Goal: Navigation & Orientation: Find specific page/section

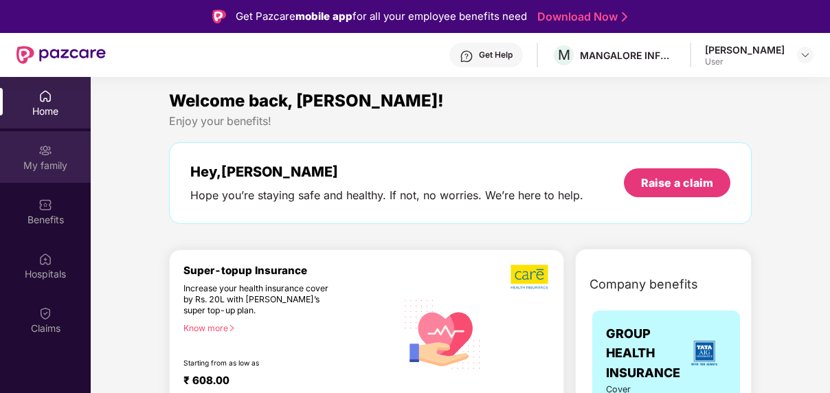
click at [50, 157] on div "My family" at bounding box center [45, 157] width 91 height 52
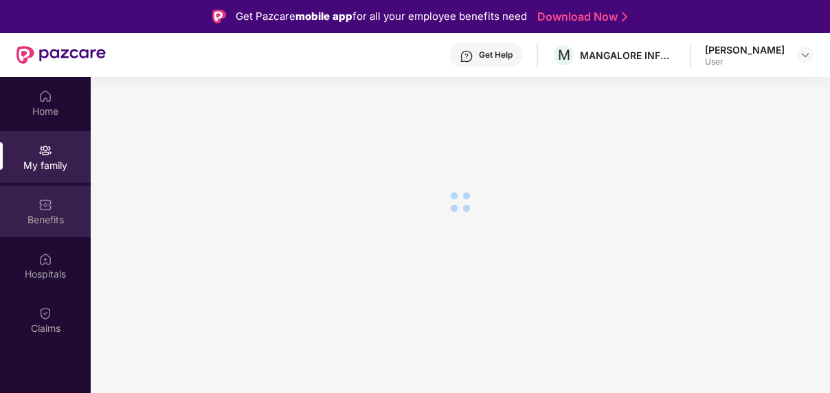
click at [37, 213] on div "Benefits" at bounding box center [45, 220] width 91 height 14
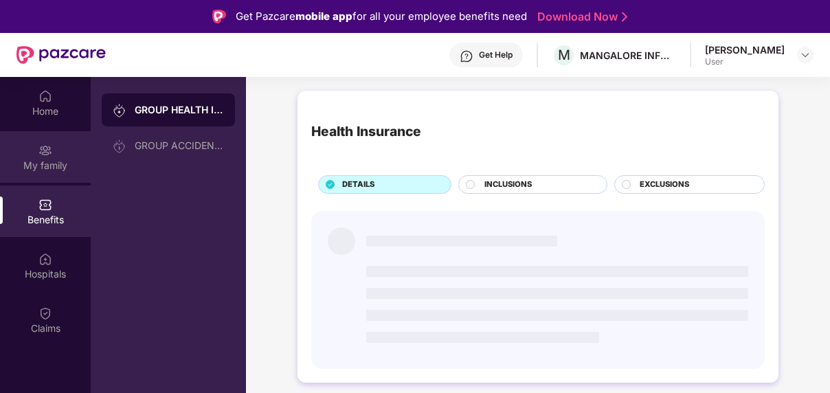
click at [58, 157] on div "My family" at bounding box center [45, 157] width 91 height 52
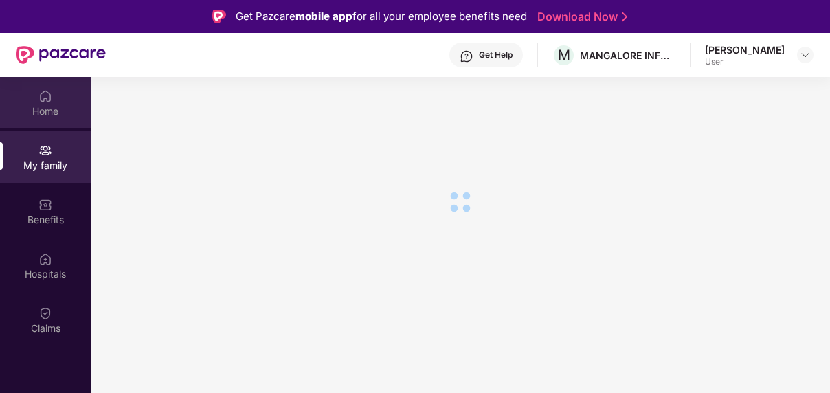
click at [52, 107] on div "Home" at bounding box center [45, 111] width 91 height 14
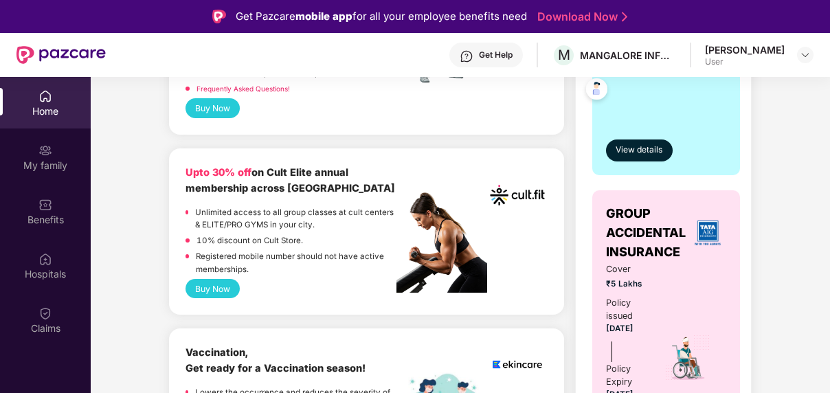
scroll to position [495, 0]
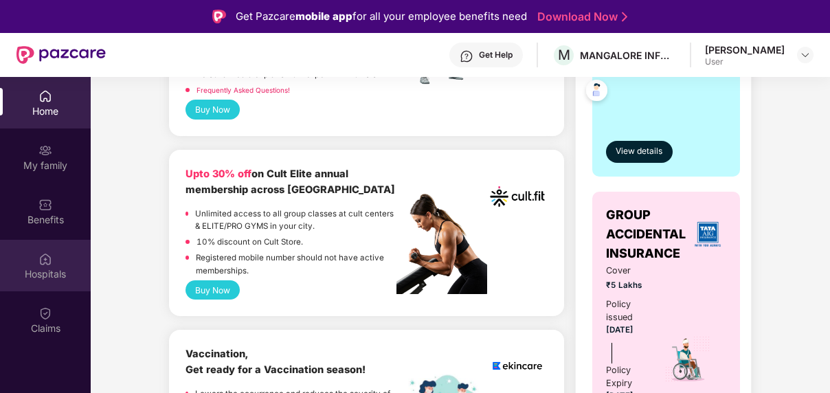
click at [47, 272] on div "Hospitals" at bounding box center [45, 274] width 91 height 14
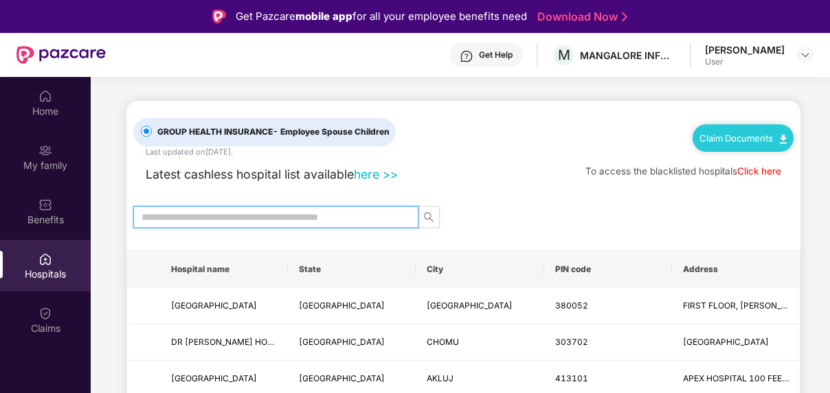
click at [294, 220] on input "text" at bounding box center [271, 217] width 258 height 15
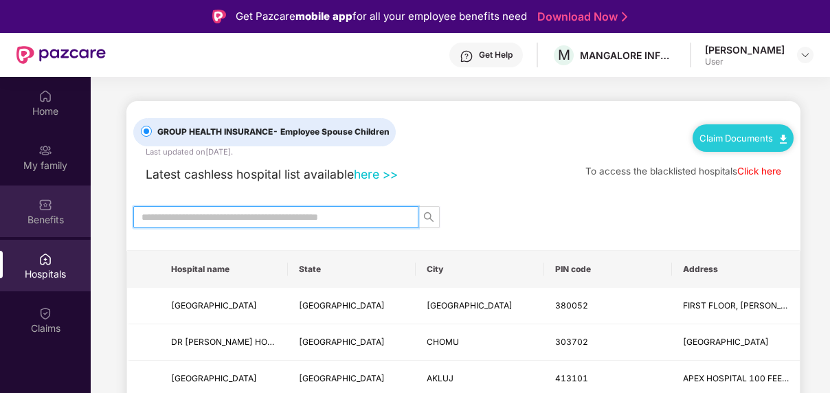
click at [63, 219] on div "Benefits" at bounding box center [45, 220] width 91 height 14
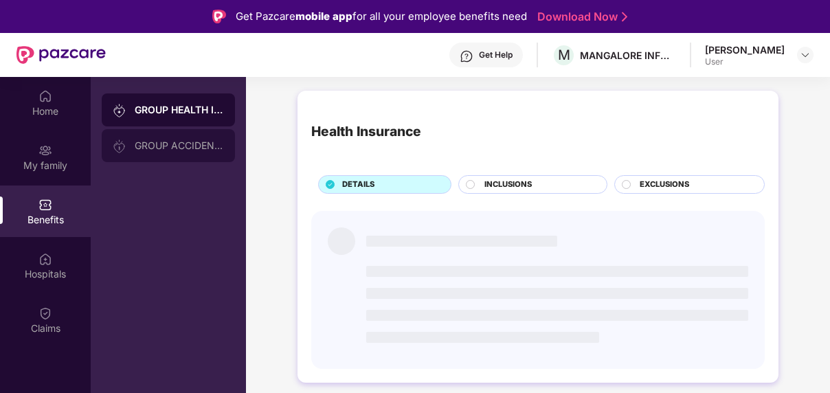
click at [181, 138] on div "GROUP ACCIDENTAL INSURANCE" at bounding box center [168, 145] width 133 height 33
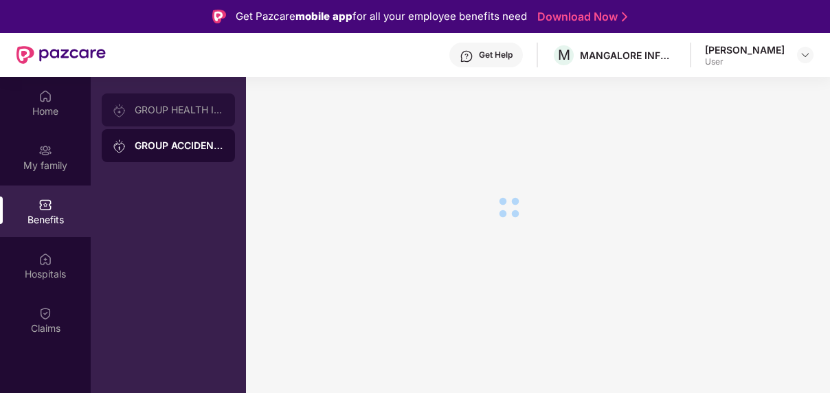
click at [186, 105] on div "GROUP HEALTH INSURANCE" at bounding box center [179, 109] width 89 height 11
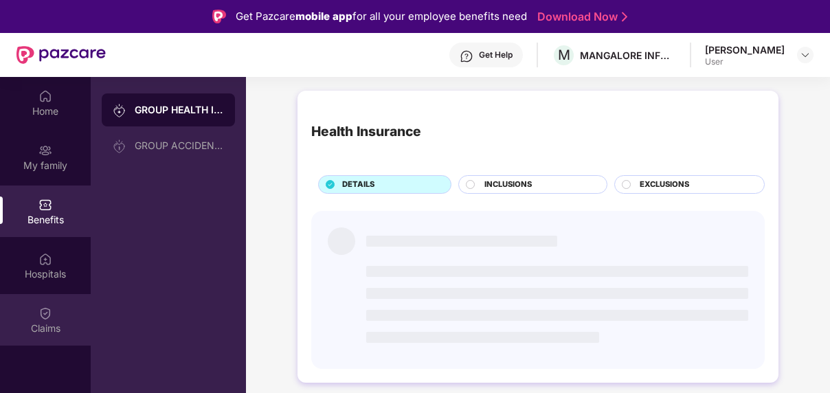
click at [43, 308] on img at bounding box center [45, 314] width 14 height 14
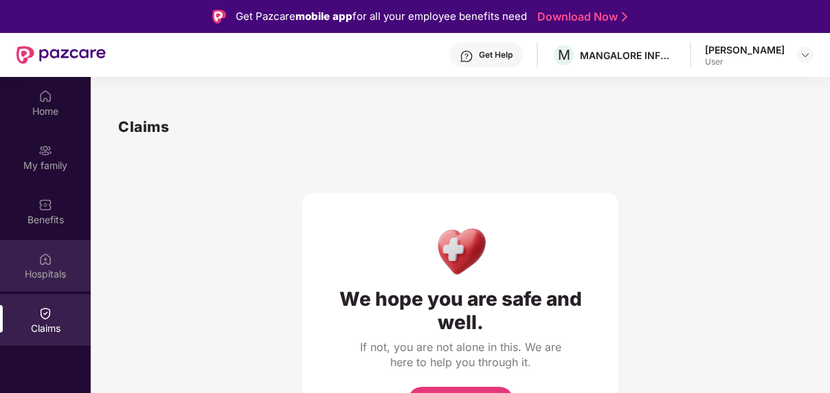
click at [40, 269] on div "Hospitals" at bounding box center [45, 274] width 91 height 14
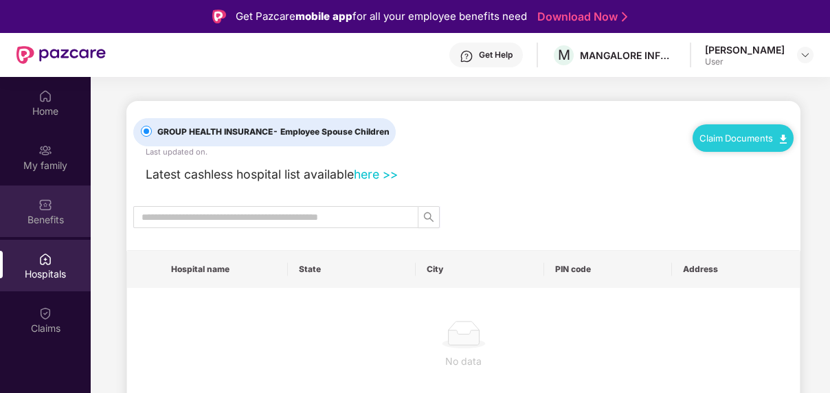
click at [53, 201] on div "Benefits" at bounding box center [45, 212] width 91 height 52
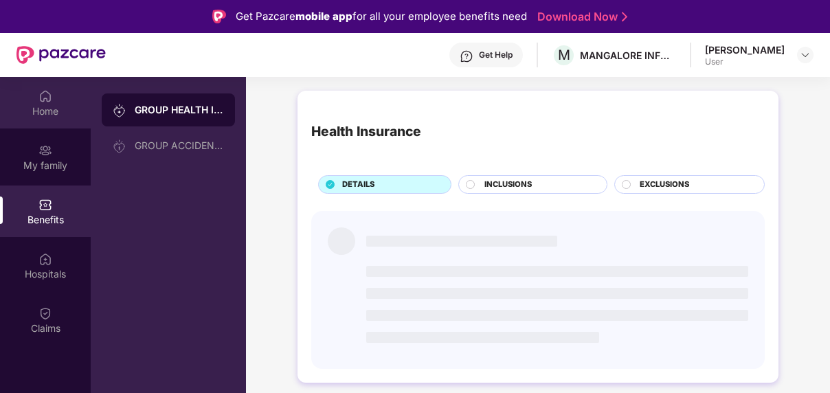
click at [48, 114] on div "Home" at bounding box center [45, 111] width 91 height 14
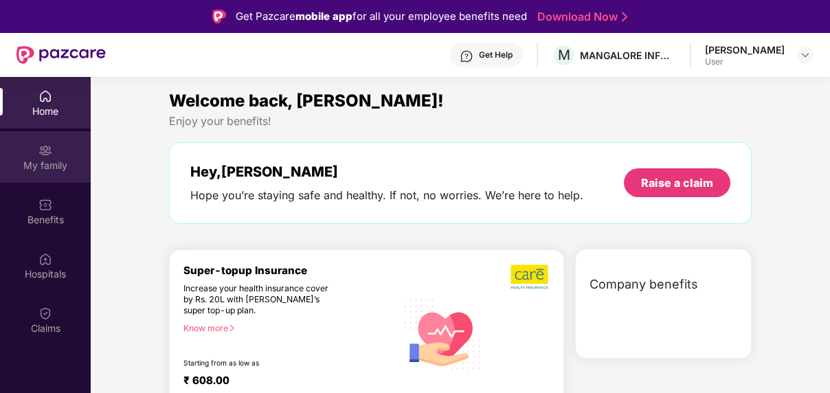
click at [38, 170] on div "My family" at bounding box center [45, 166] width 91 height 14
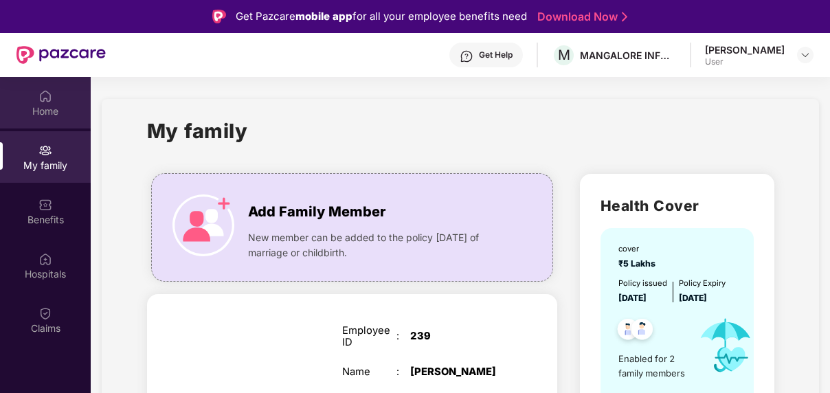
click at [55, 99] on div "Home" at bounding box center [45, 103] width 91 height 52
